Goal: Check status: Check status

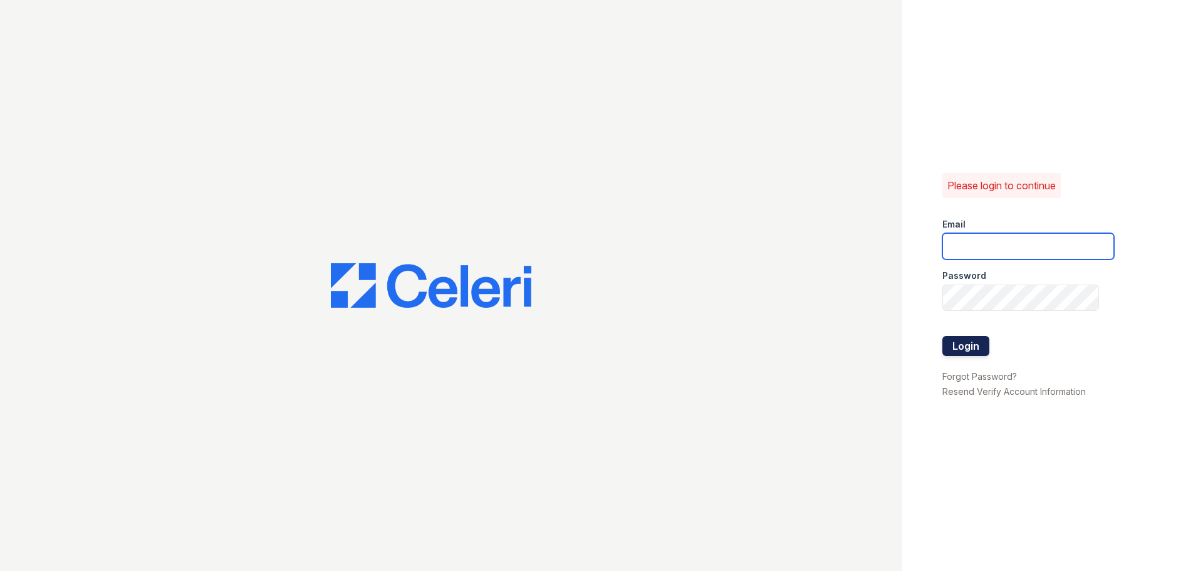
type input "arrivestreetervilleleasing@trinity-pm.com"
click at [977, 343] on button "Login" at bounding box center [965, 346] width 47 height 20
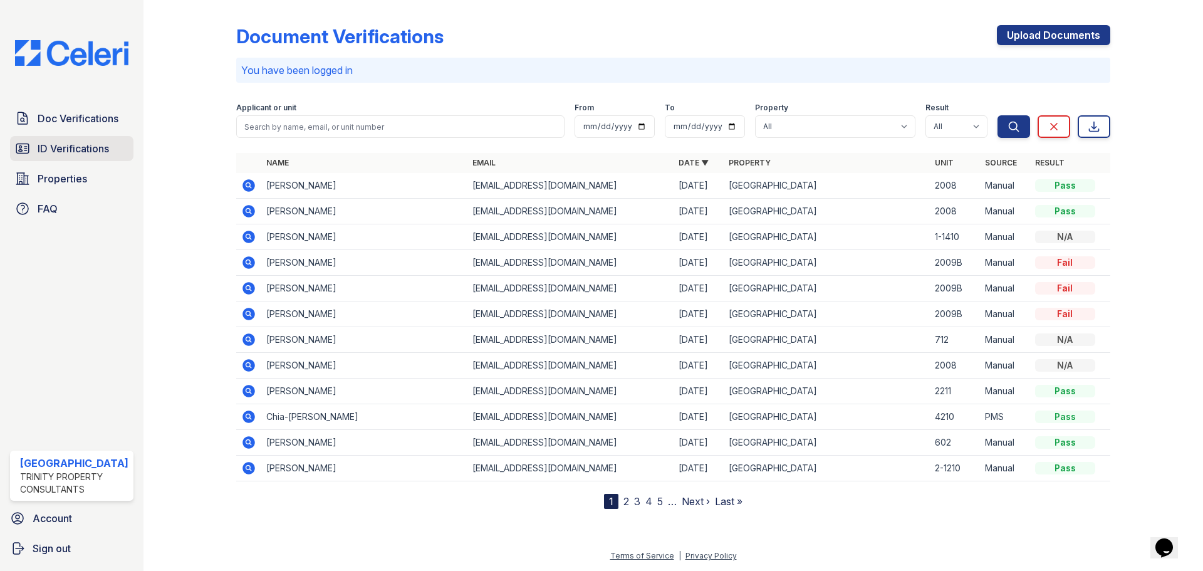
click at [65, 153] on span "ID Verifications" at bounding box center [73, 148] width 71 height 15
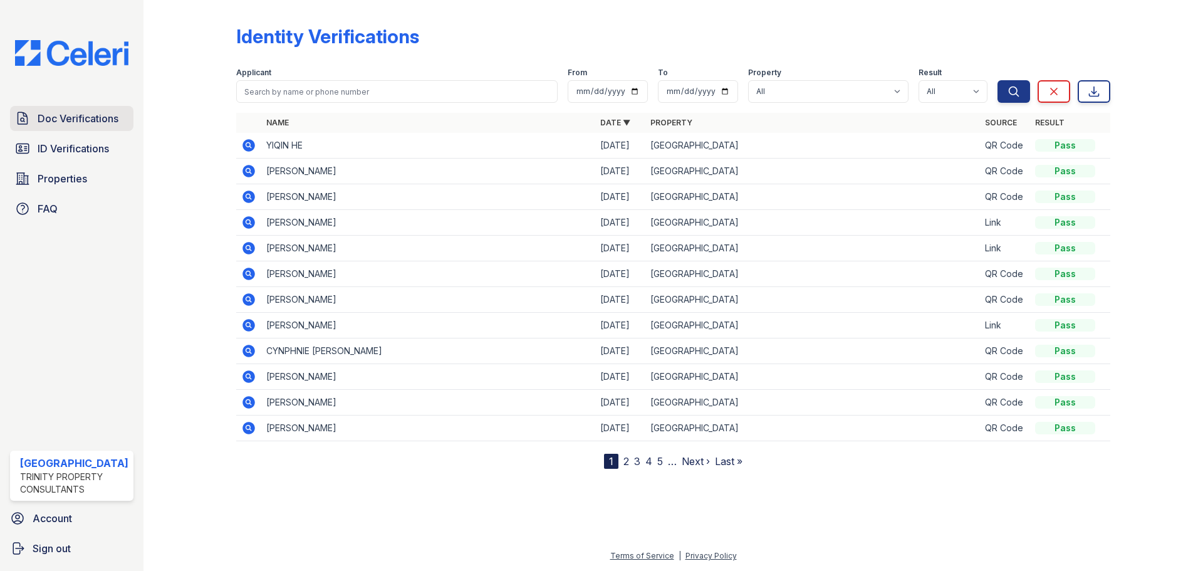
click at [47, 121] on span "Doc Verifications" at bounding box center [78, 118] width 81 height 15
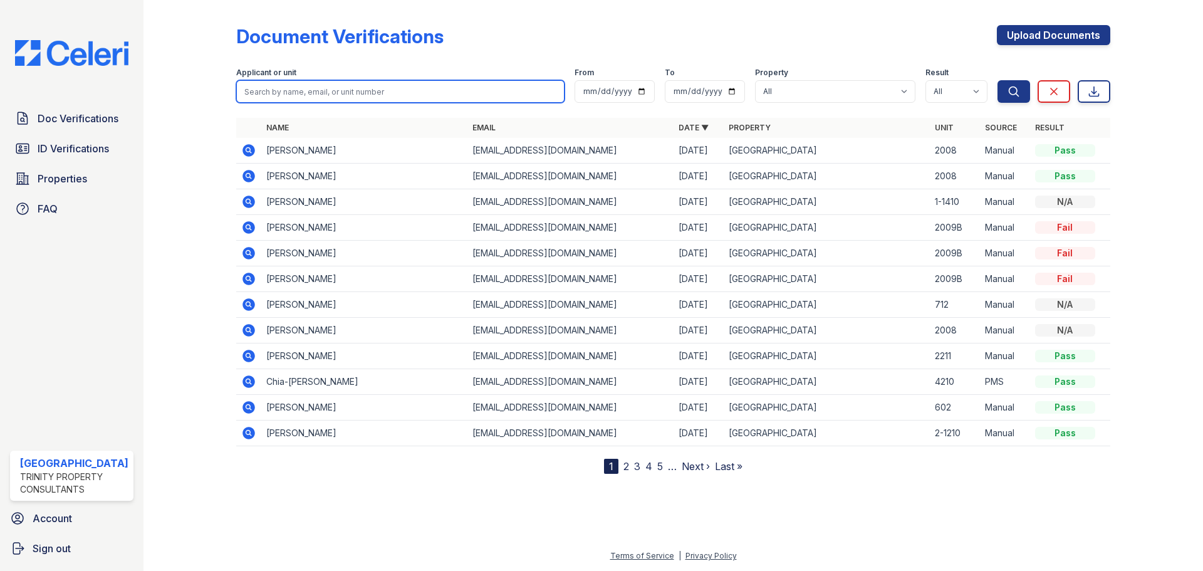
click at [256, 88] on input "search" at bounding box center [400, 91] width 328 height 23
click at [245, 354] on icon at bounding box center [248, 356] width 13 height 13
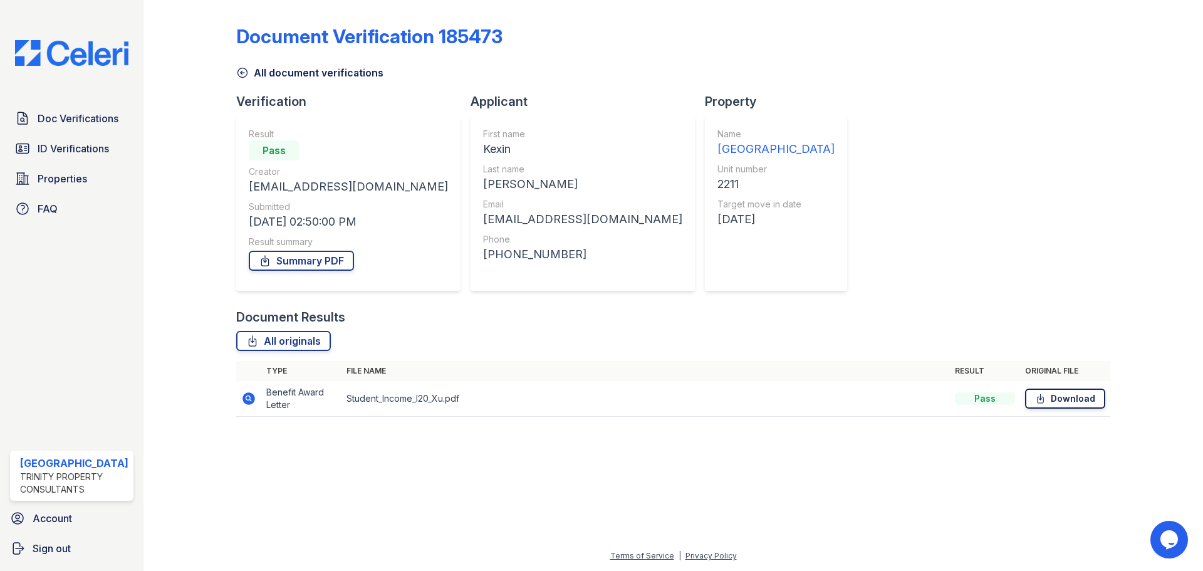
click at [1044, 402] on icon at bounding box center [1040, 398] width 11 height 13
click at [298, 259] on link "Summary PDF" at bounding box center [301, 261] width 105 height 20
click at [80, 149] on span "ID Verifications" at bounding box center [73, 148] width 71 height 15
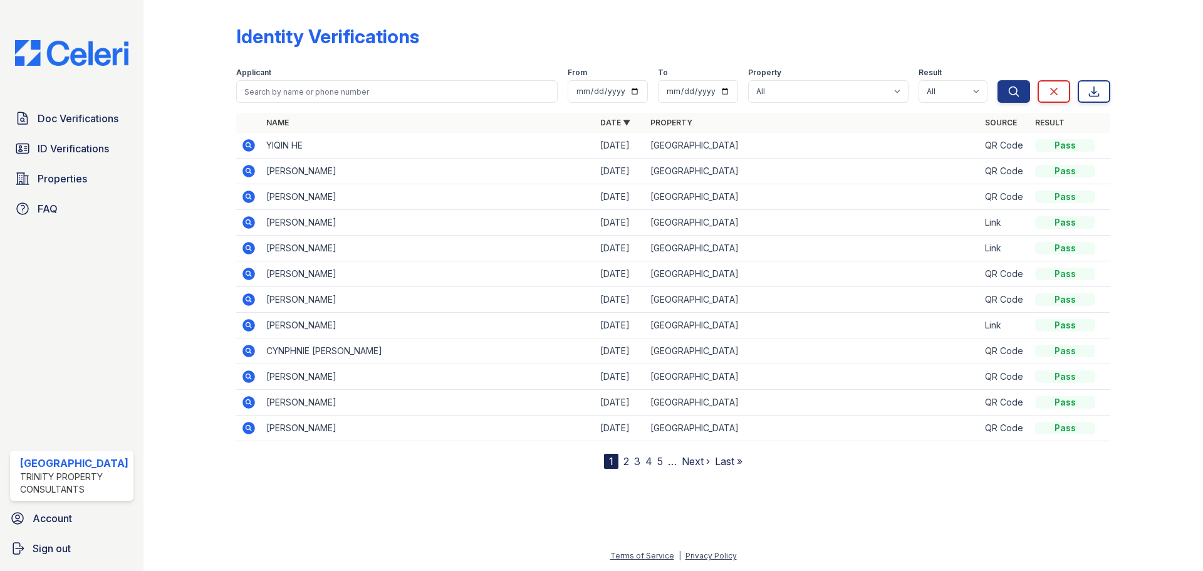
click at [249, 218] on icon at bounding box center [248, 222] width 13 height 13
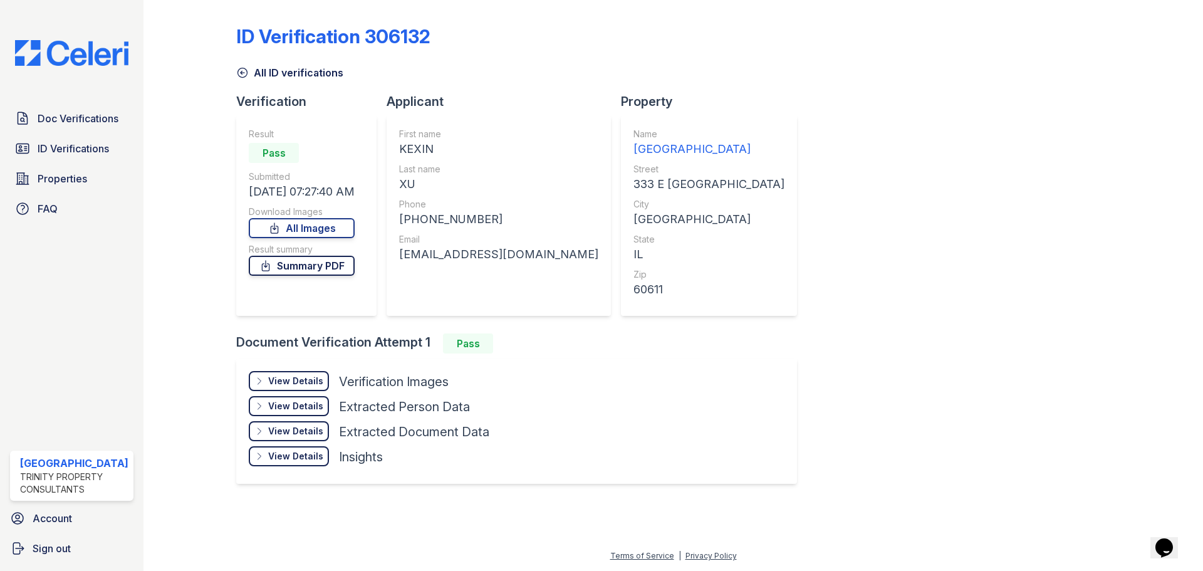
click at [284, 264] on link "Summary PDF" at bounding box center [302, 266] width 106 height 20
